Goal: Transaction & Acquisition: Obtain resource

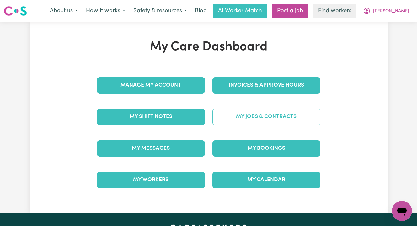
click at [260, 116] on link "My Jobs & Contracts" at bounding box center [266, 117] width 108 height 16
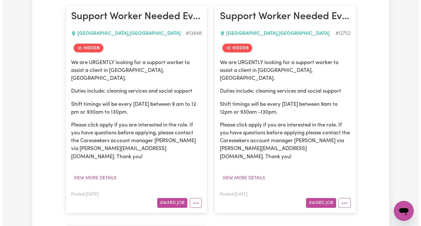
scroll to position [165, 0]
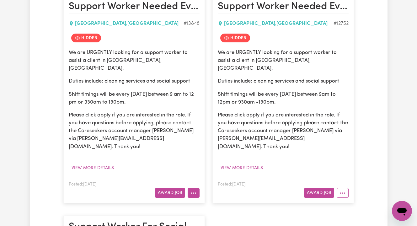
click at [192, 190] on icon "More options" at bounding box center [193, 193] width 6 height 6
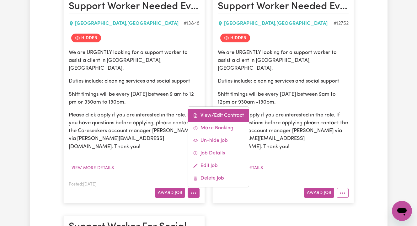
click at [215, 109] on link "View/Edit Contract" at bounding box center [218, 115] width 61 height 13
select select "WEEKDAY_DAYTIME"
select select "ASSISTANCE_SELF_CARE"
select select "ONE"
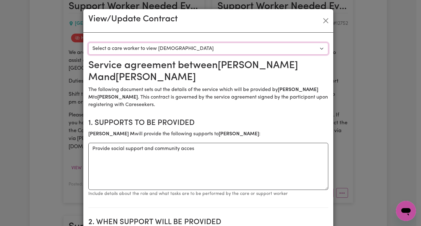
click at [192, 51] on select "Select a care worker to view contract #9948 - Jennifer M (contract rejected)" at bounding box center [208, 49] width 240 height 12
select select "9560"
click at [88, 43] on select "Select a care worker to view contract #9948 - Jennifer M (contract rejected)" at bounding box center [208, 49] width 240 height 12
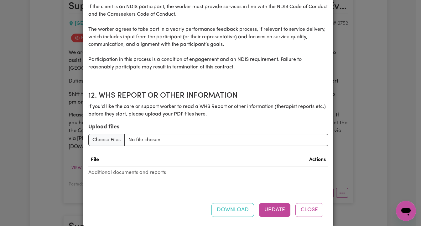
scroll to position [872, 0]
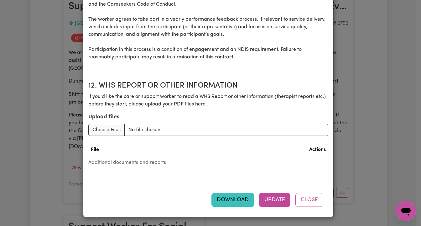
click at [228, 198] on button "Download" at bounding box center [233, 200] width 43 height 14
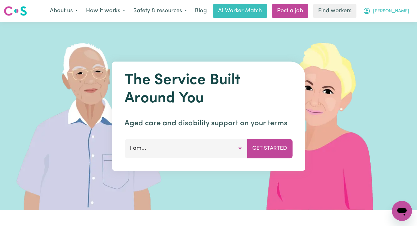
click at [396, 14] on span "[PERSON_NAME]" at bounding box center [391, 11] width 36 height 7
click at [391, 33] on link "Logout" at bounding box center [388, 36] width 50 height 12
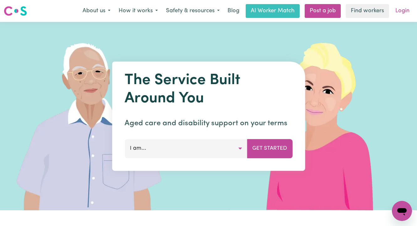
click at [407, 7] on link "Login" at bounding box center [402, 11] width 22 height 14
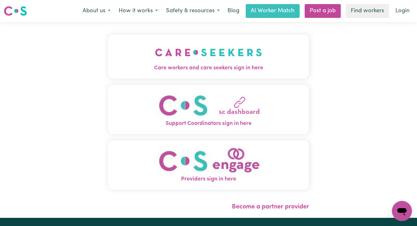
click at [217, 54] on img "Care workers and care seekers sign in here" at bounding box center [208, 52] width 107 height 23
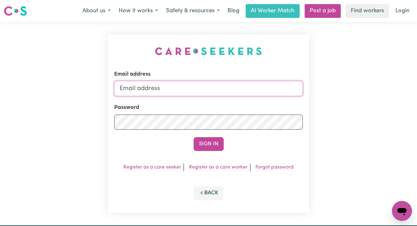
click at [209, 84] on input "Email address" at bounding box center [208, 88] width 188 height 15
type input "superuser~[EMAIL_ADDRESS][DOMAIN_NAME]"
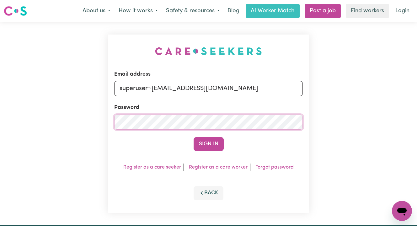
click at [193, 137] on button "Sign In" at bounding box center [208, 144] width 30 height 14
